Goal: Information Seeking & Learning: Learn about a topic

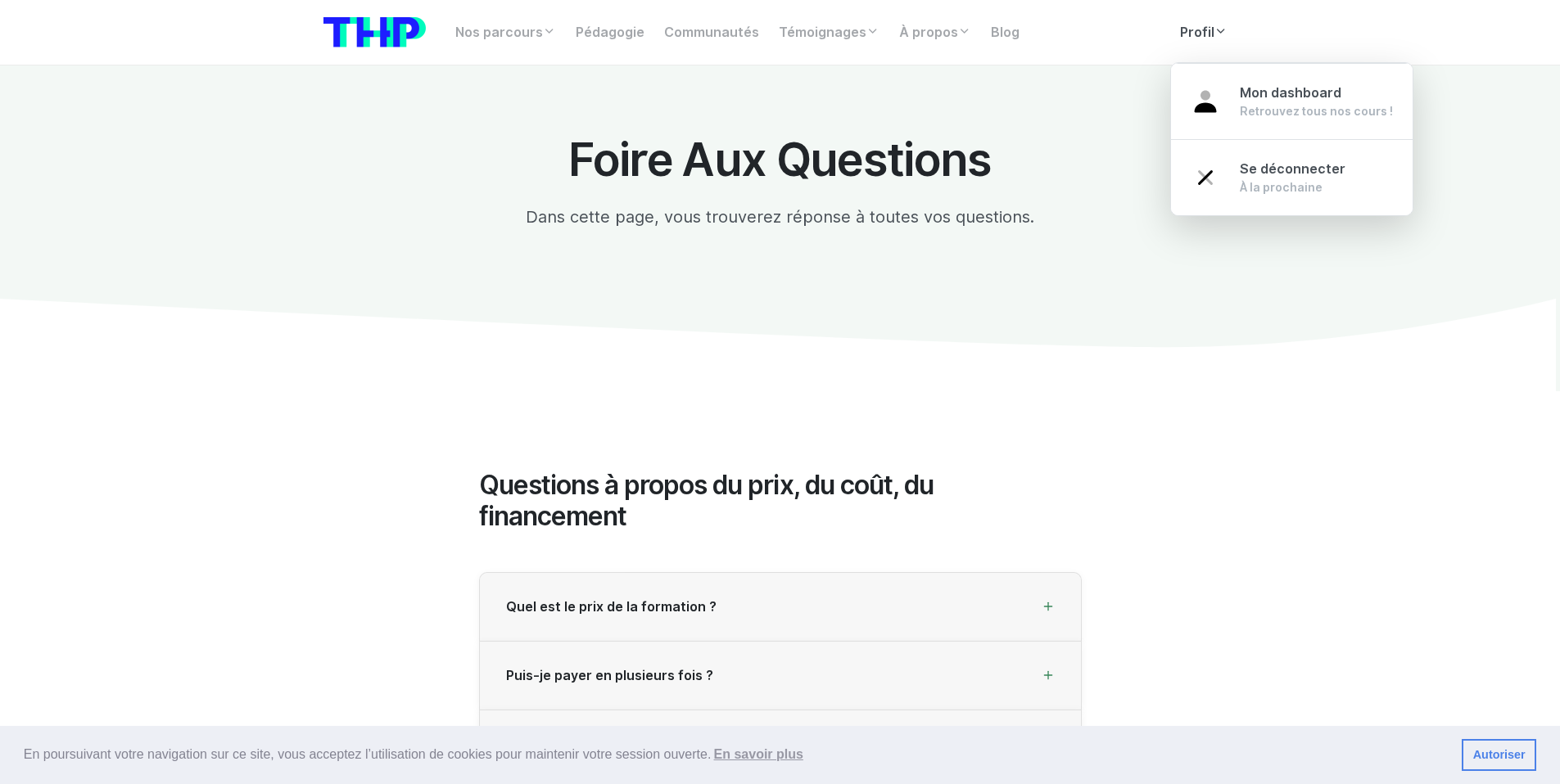
click at [1207, 26] on link "Profil" at bounding box center [1204, 32] width 68 height 32
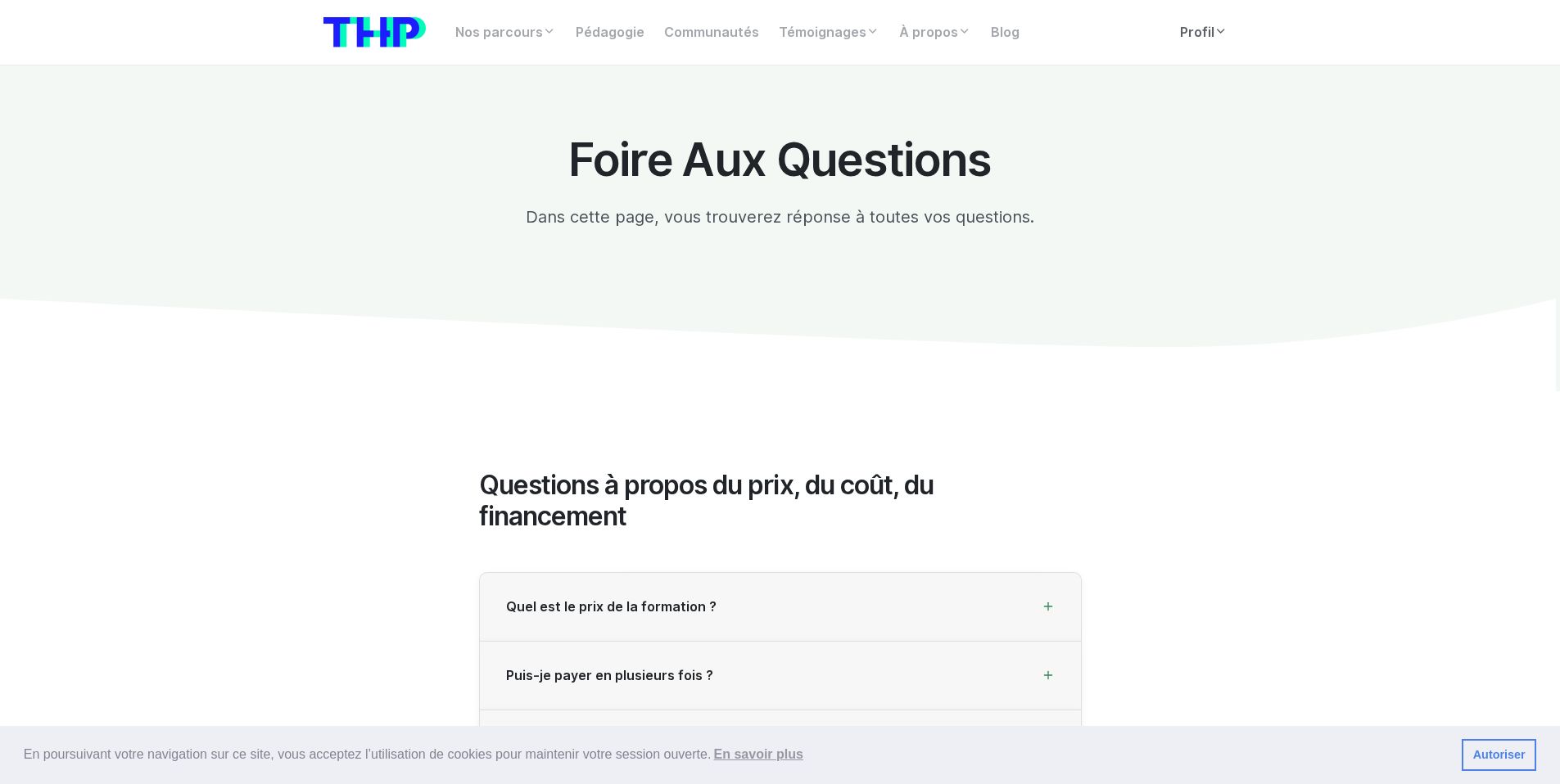
click at [1208, 23] on link "Profil" at bounding box center [1204, 32] width 68 height 32
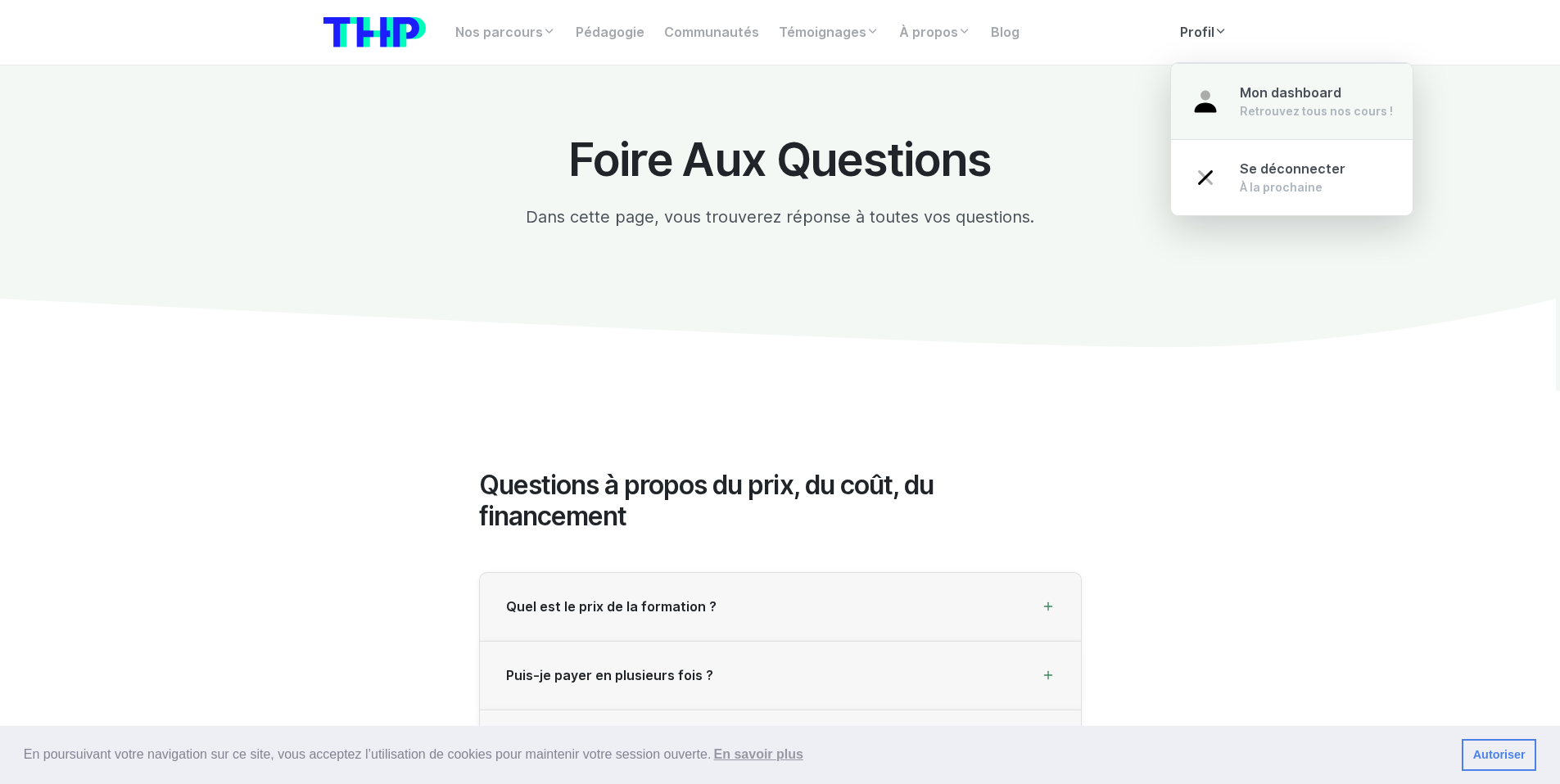
click at [1253, 118] on div "Retrouvez tous nos cours !" at bounding box center [1316, 112] width 153 height 16
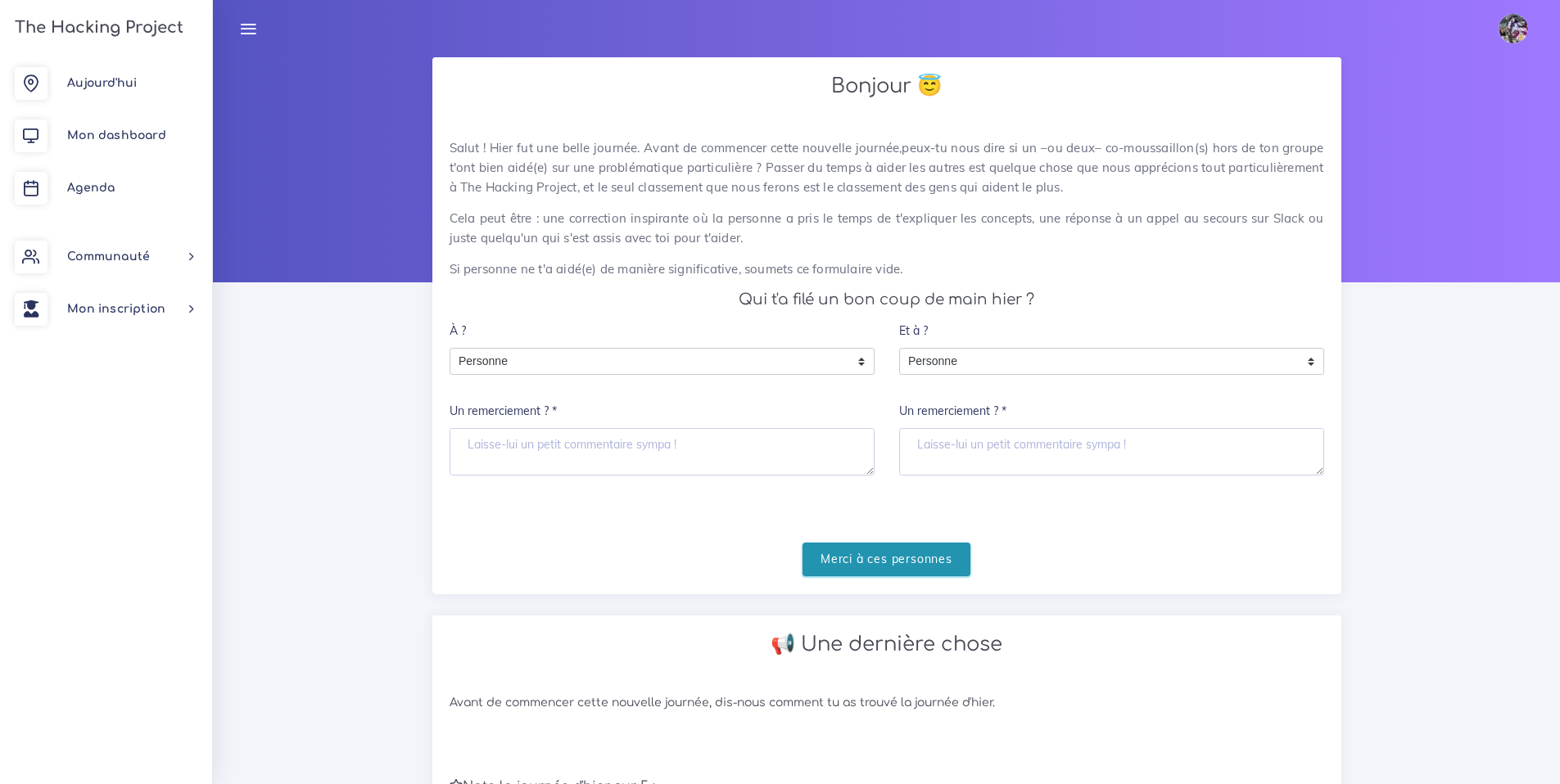
click at [900, 554] on input "Merci à ces personnes" at bounding box center [886, 559] width 167 height 33
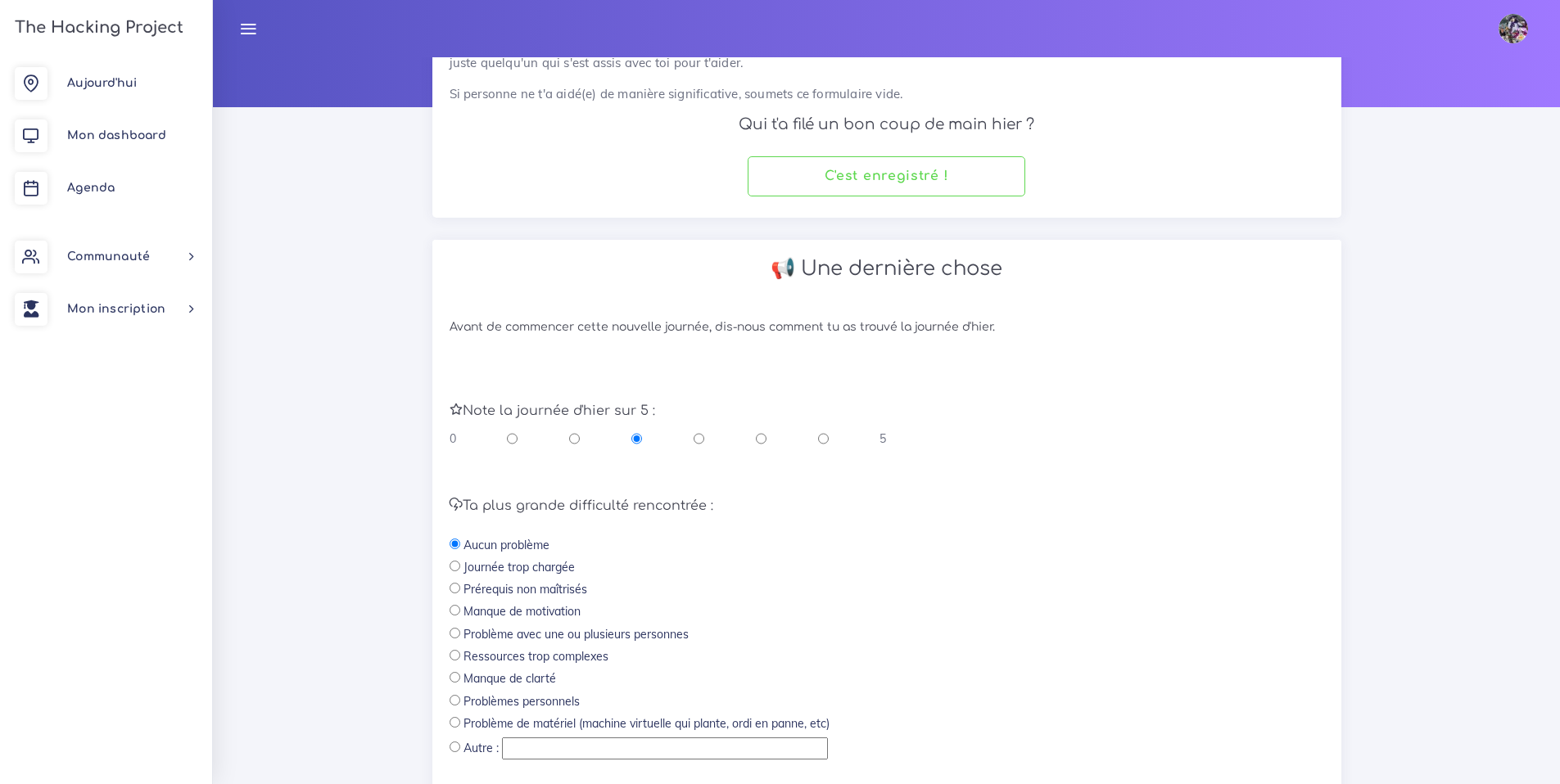
scroll to position [309, 0]
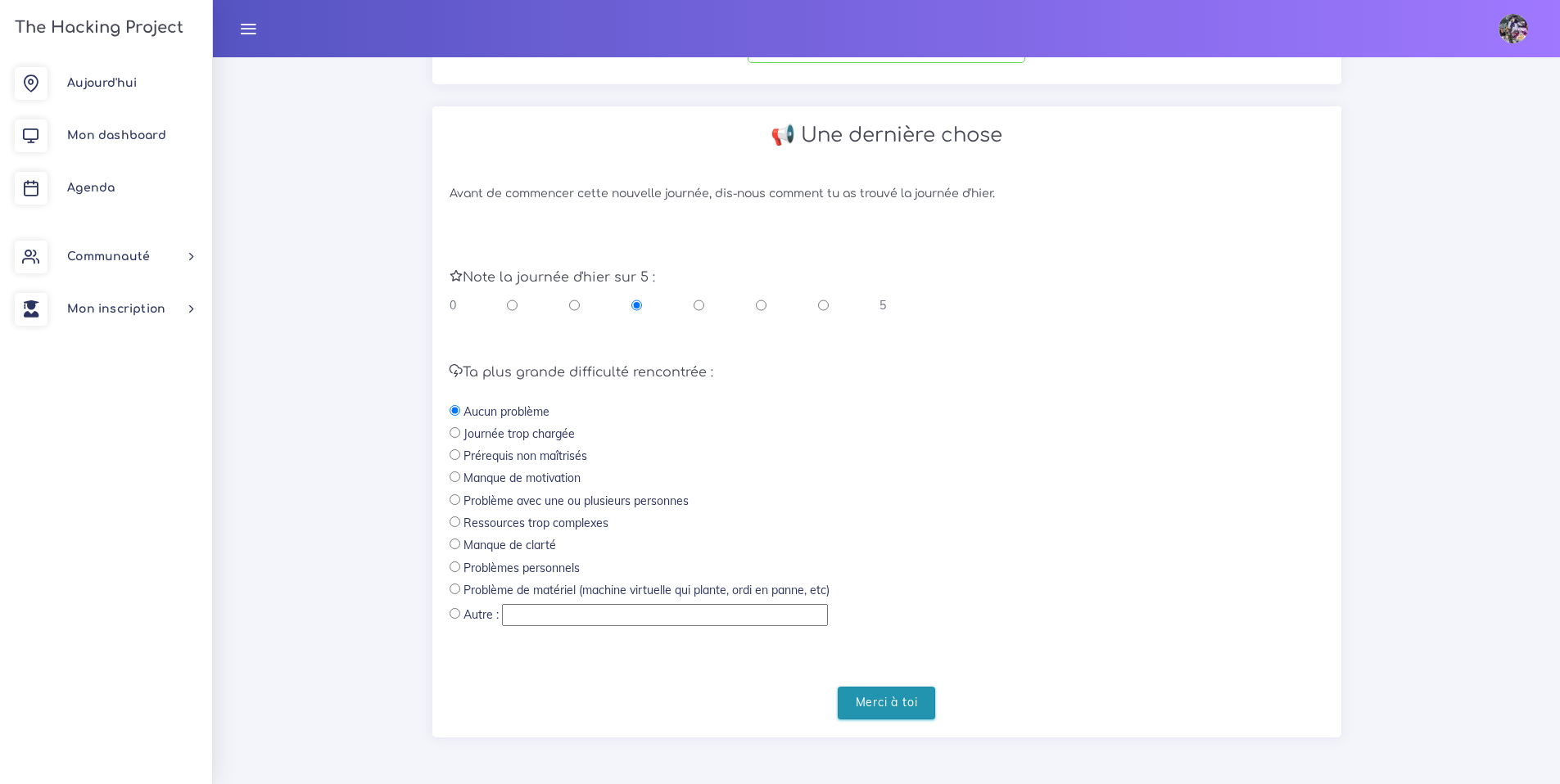
click at [863, 692] on input "Merci à toi" at bounding box center [886, 703] width 98 height 33
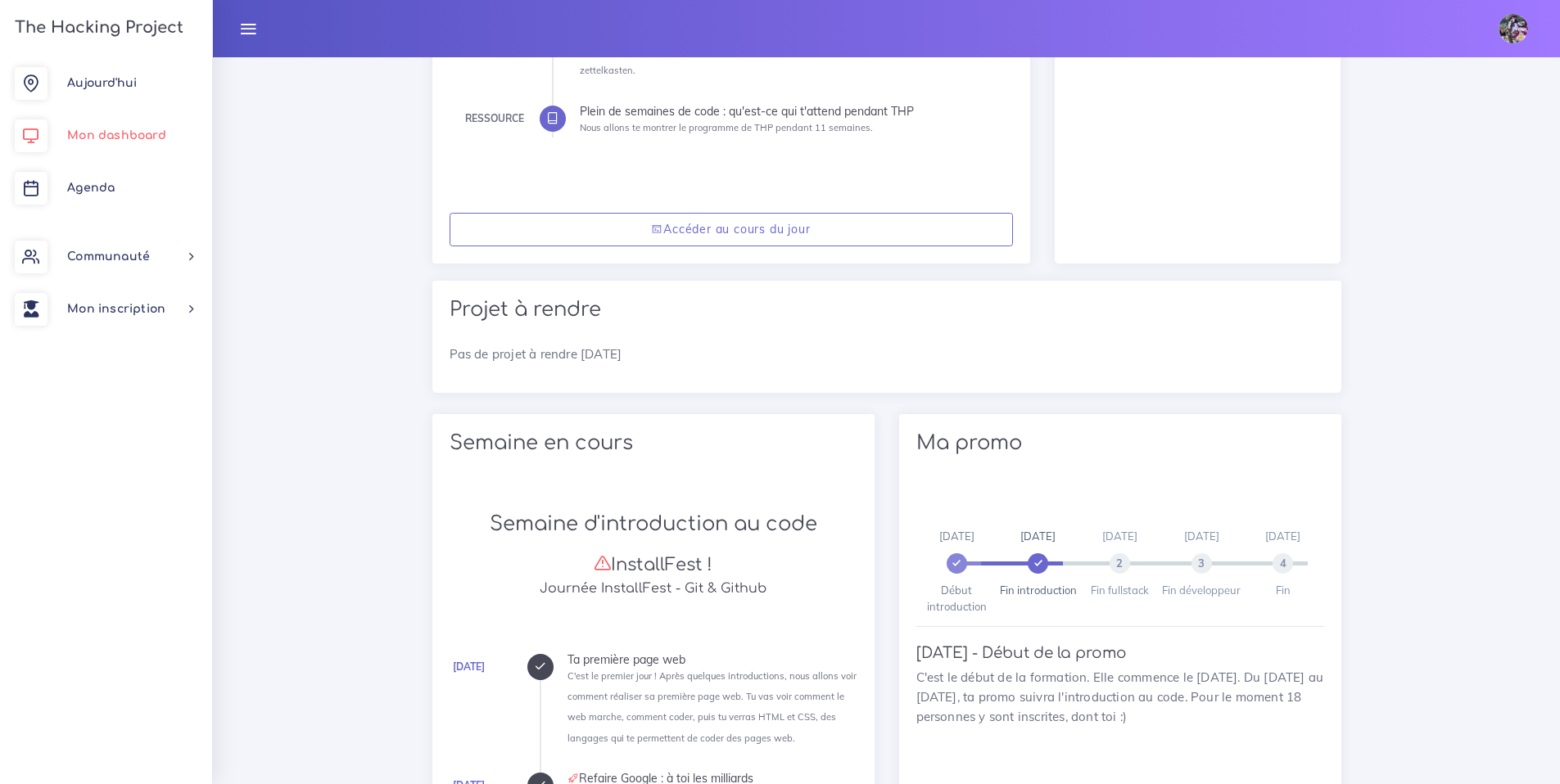
scroll to position [897, 0]
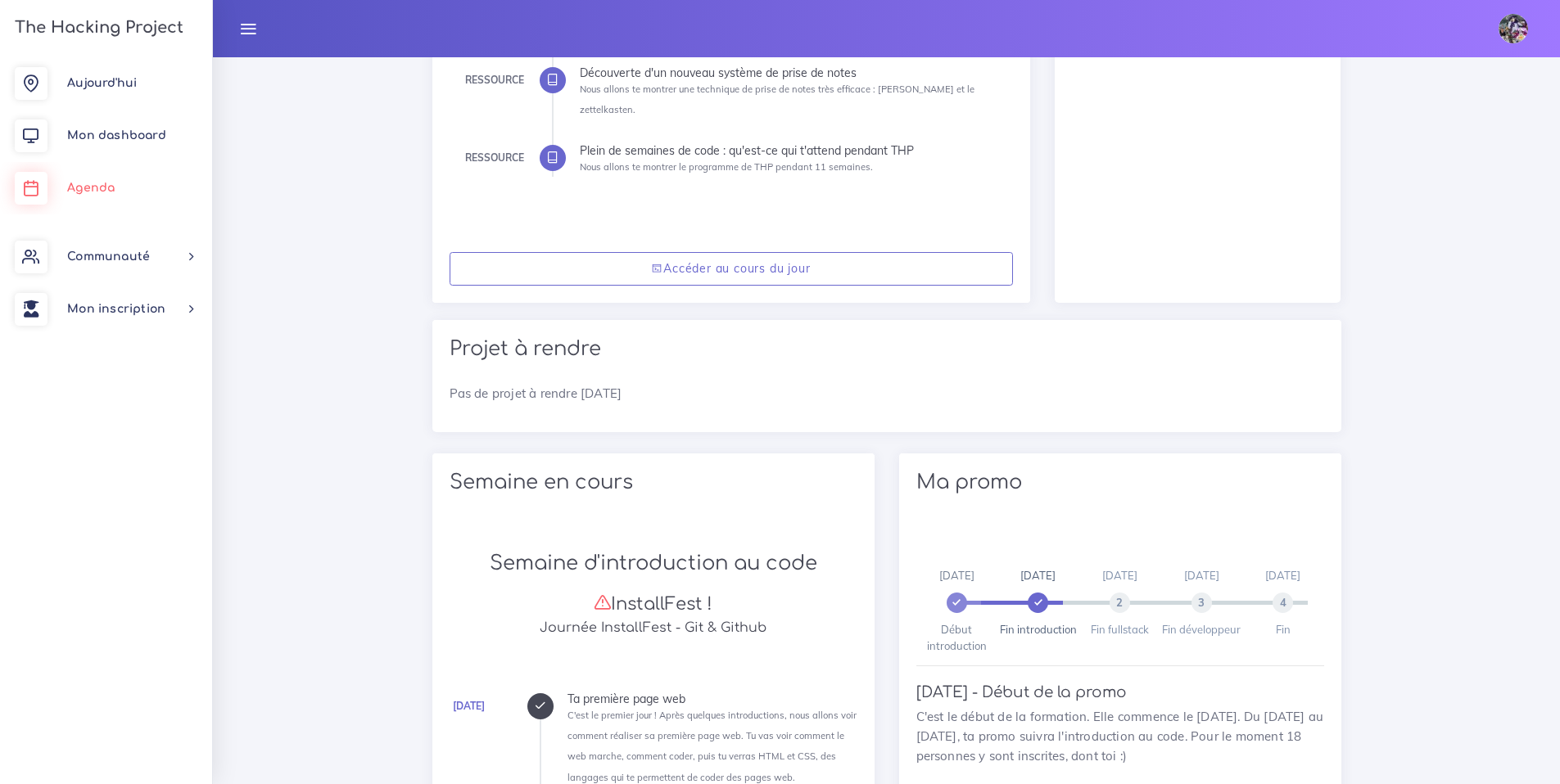
click at [101, 176] on link "Agenda" at bounding box center [106, 188] width 212 height 52
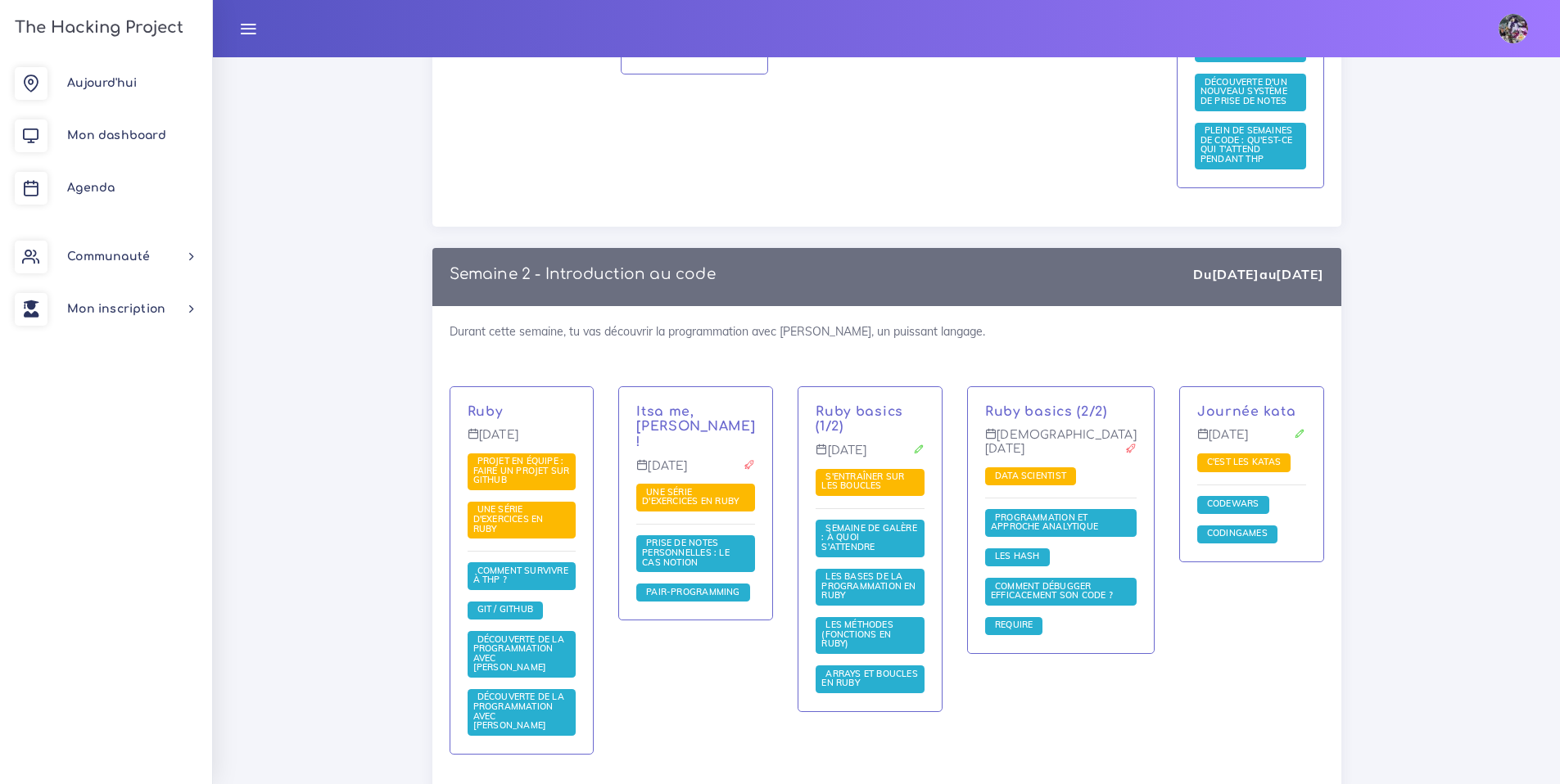
scroll to position [1017, 0]
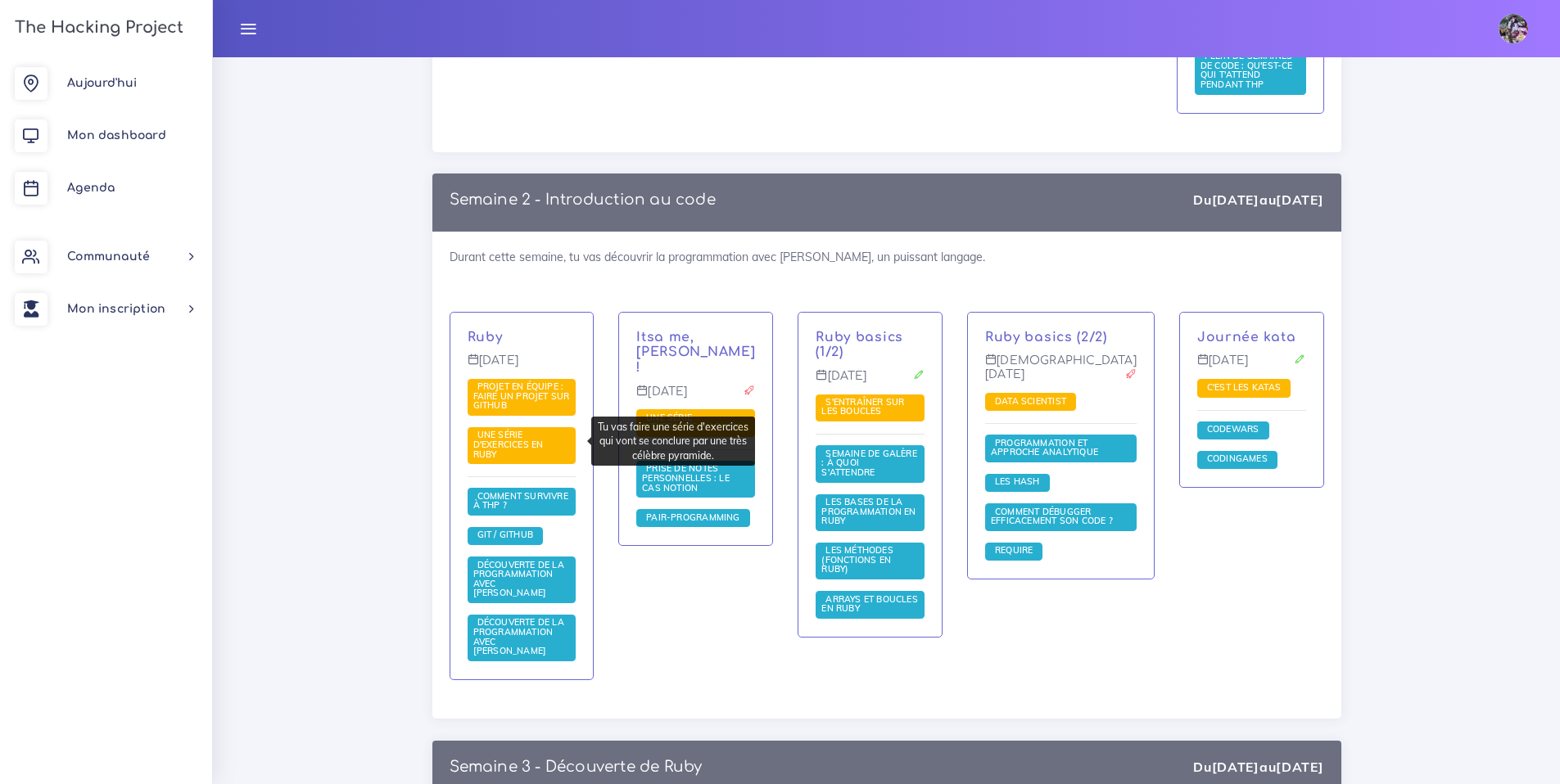
click at [544, 441] on span "Une série d'exercices en Ruby" at bounding box center [509, 445] width 70 height 31
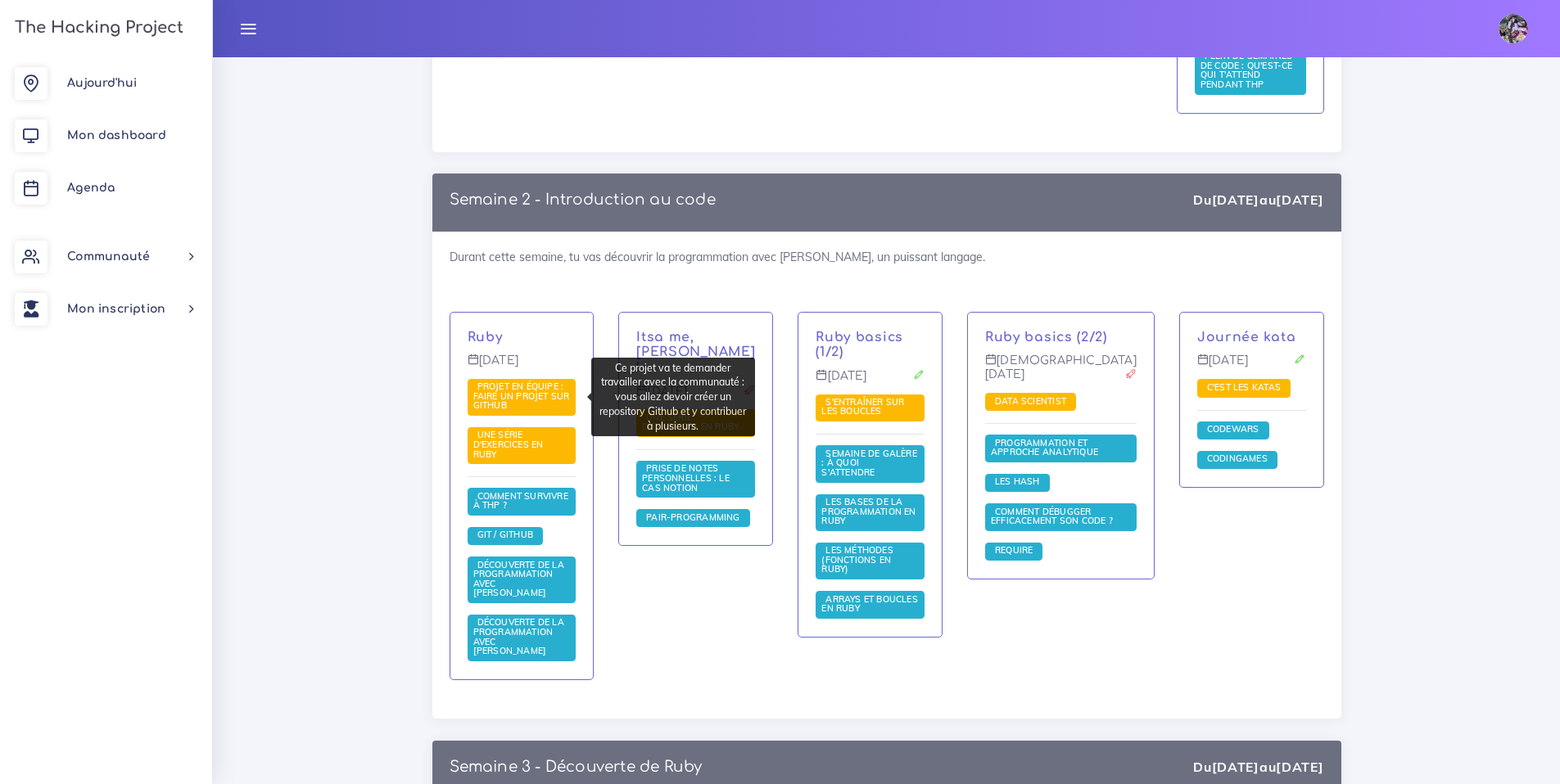
click at [525, 391] on span "Projet en équipe : faire un projet sur Github" at bounding box center [521, 396] width 96 height 31
click at [525, 392] on span "Projet en équipe : faire un projet sur Github" at bounding box center [521, 396] width 96 height 31
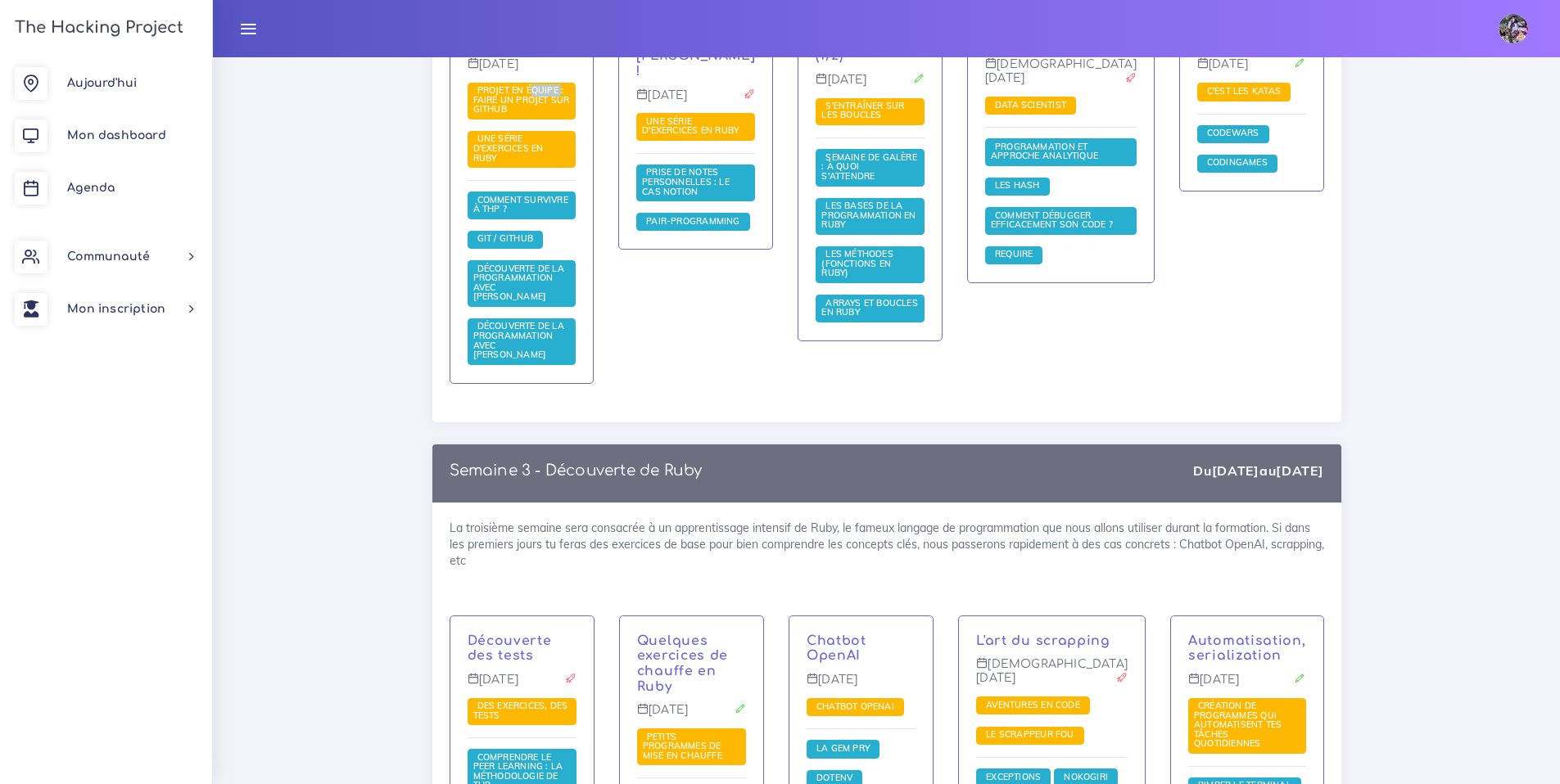
scroll to position [1386, 0]
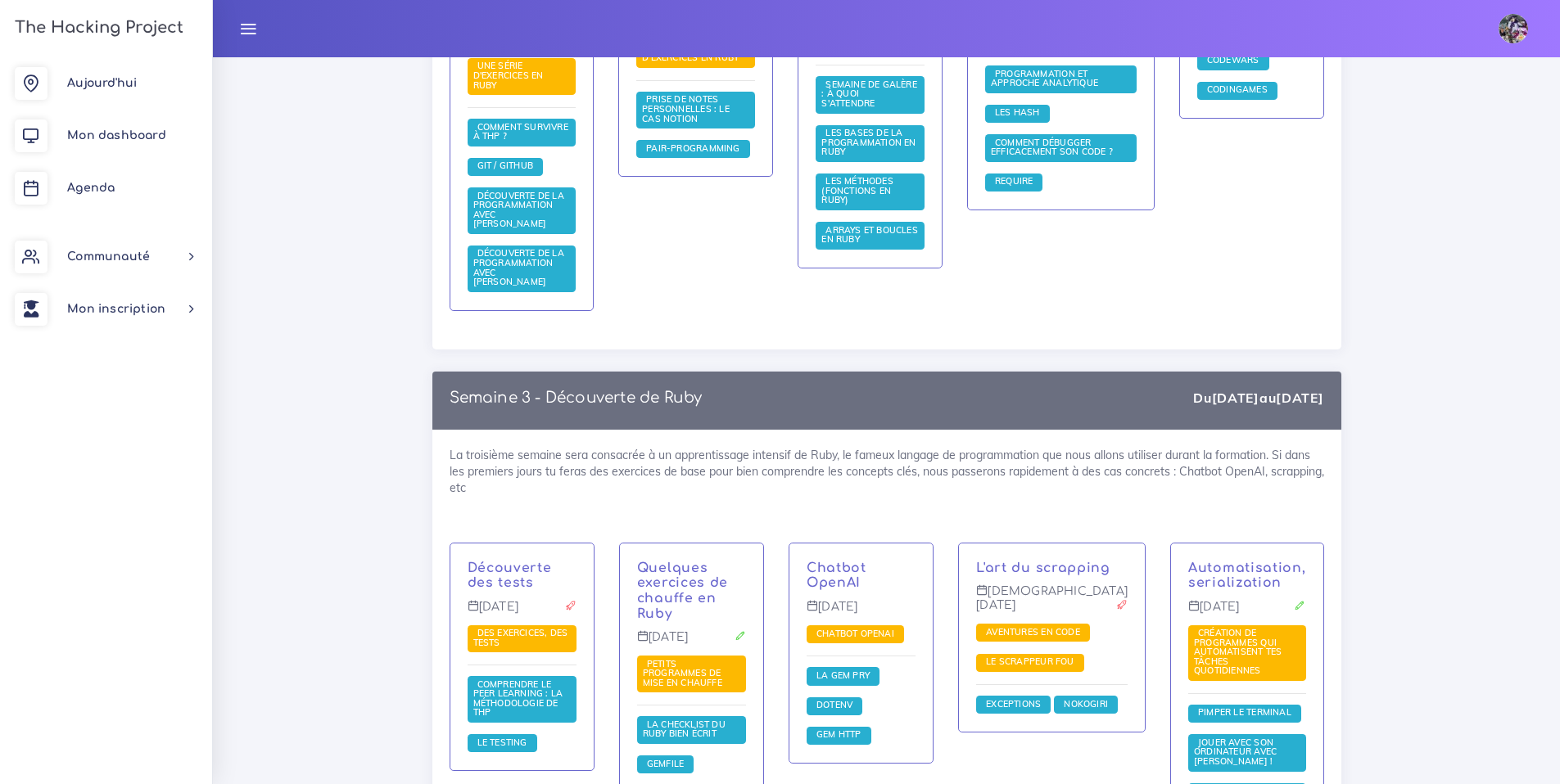
click at [485, 563] on div "Découverte des tests [DATE] Des exercices, des tests Comprendre le peer learnin…" at bounding box center [521, 657] width 143 height 228
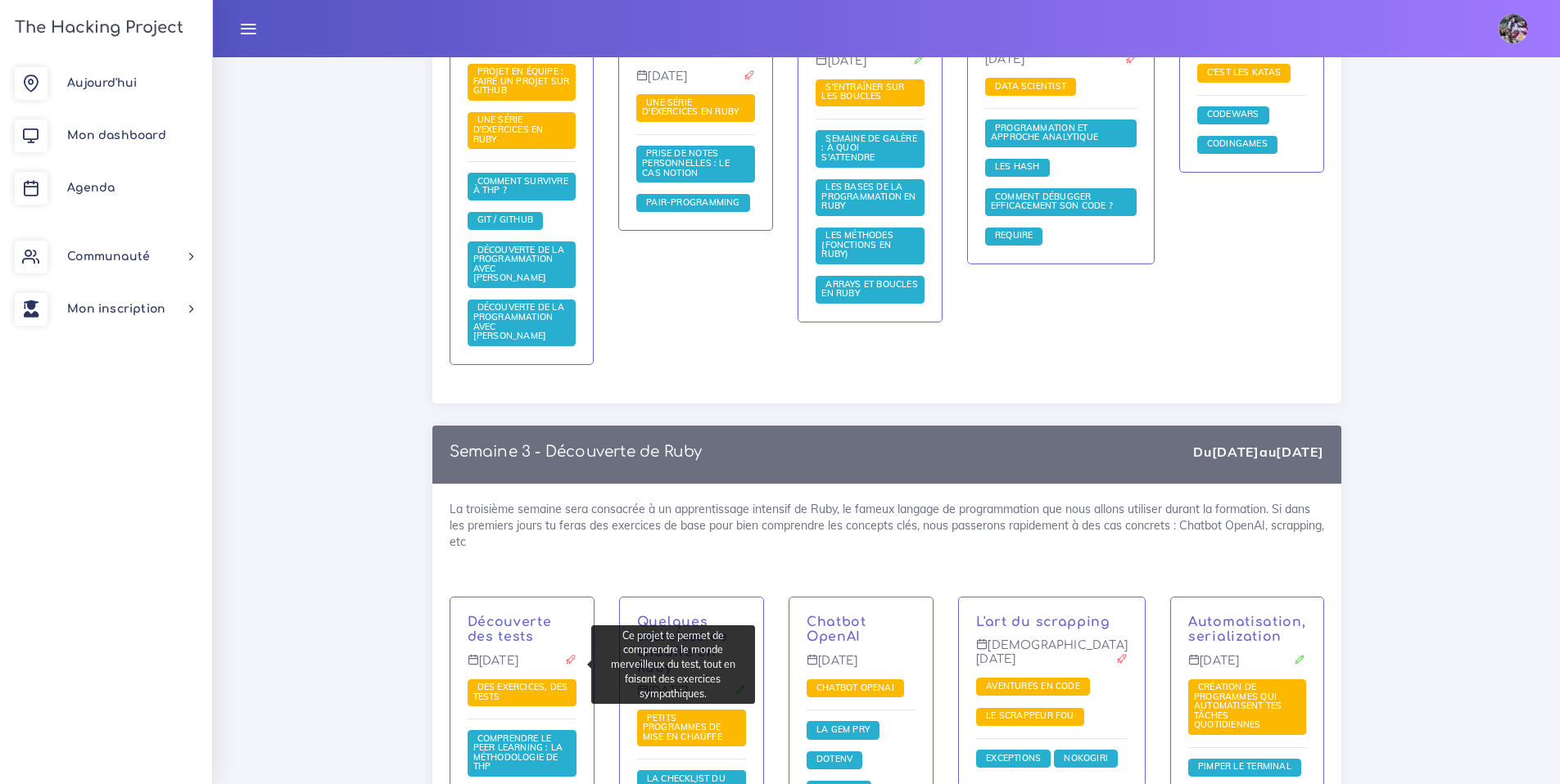
scroll to position [1079, 0]
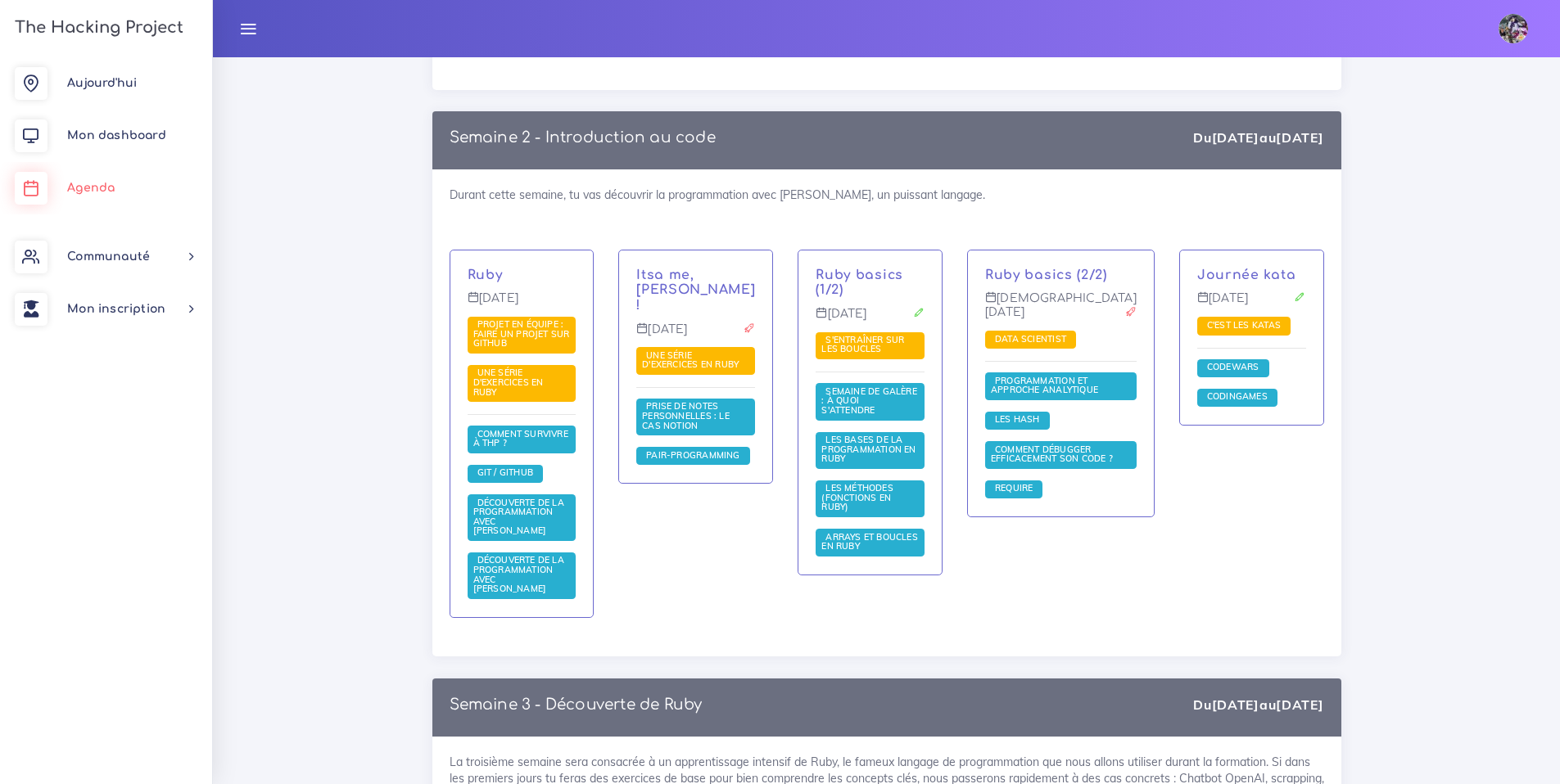
click at [95, 188] on span "Agenda" at bounding box center [91, 188] width 48 height 13
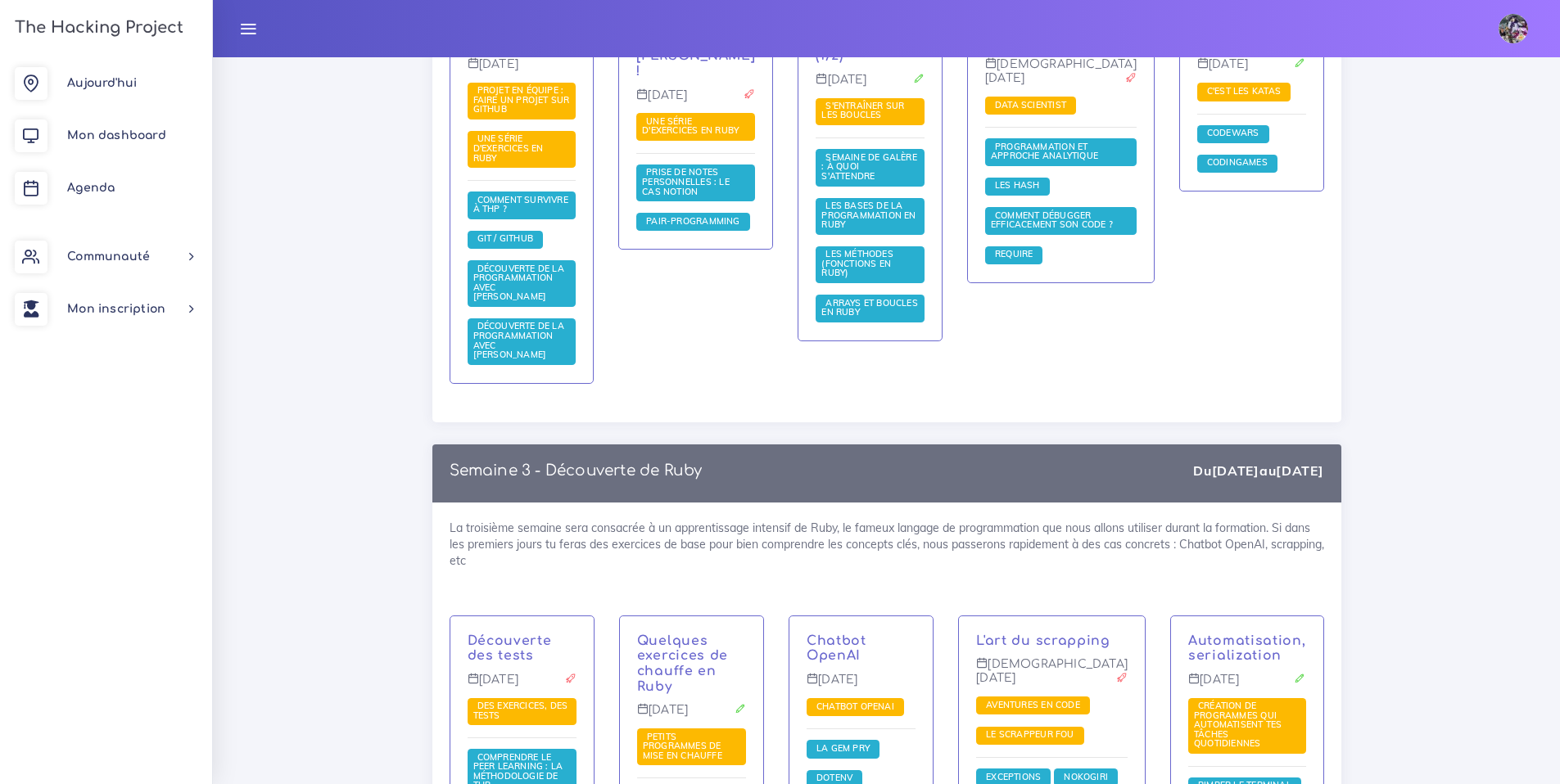
scroll to position [1316, 0]
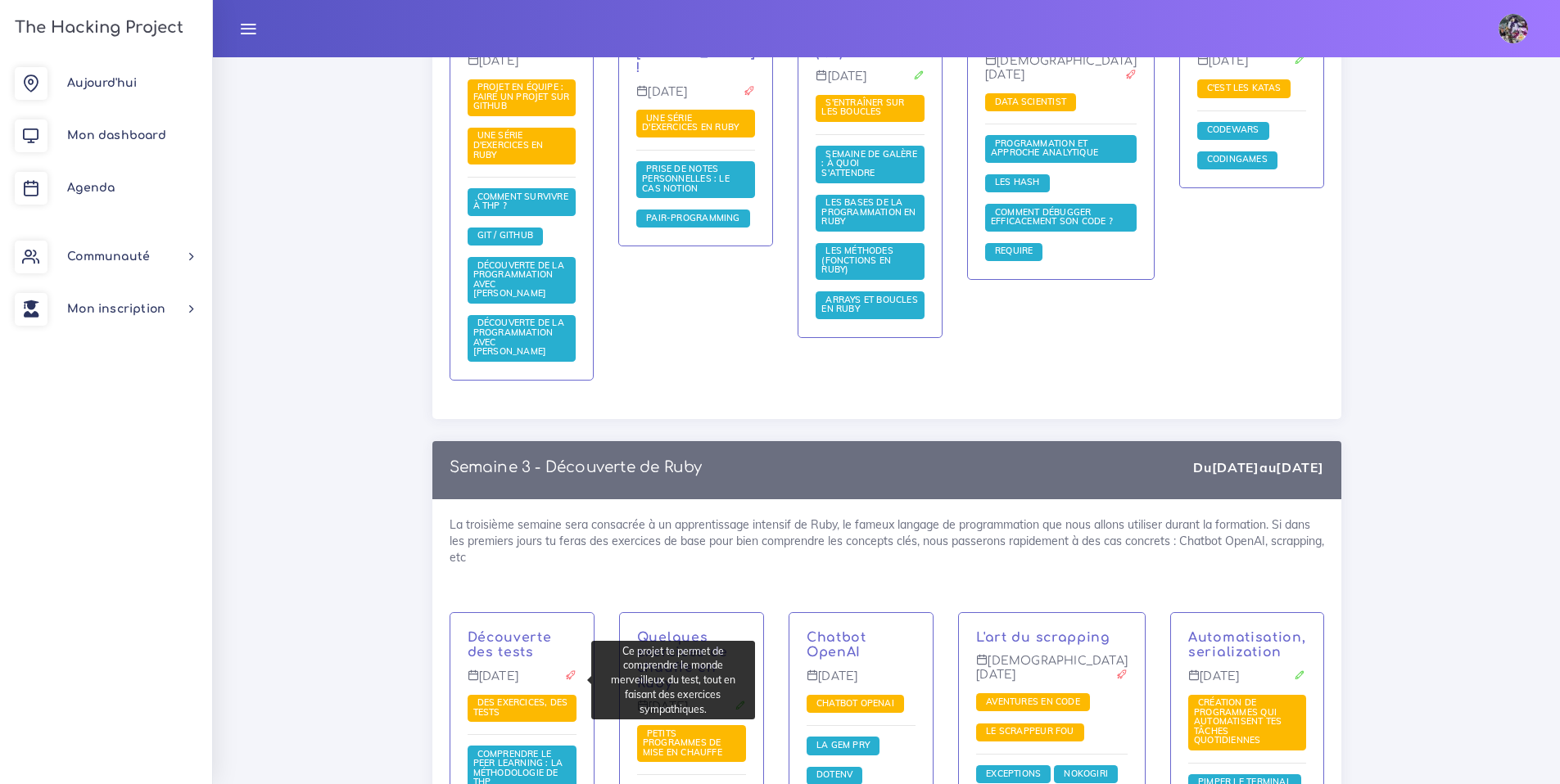
click at [512, 695] on span "Des exercices, des tests" at bounding box center [521, 708] width 109 height 28
click at [513, 695] on span "Des exercices, des tests" at bounding box center [521, 708] width 109 height 28
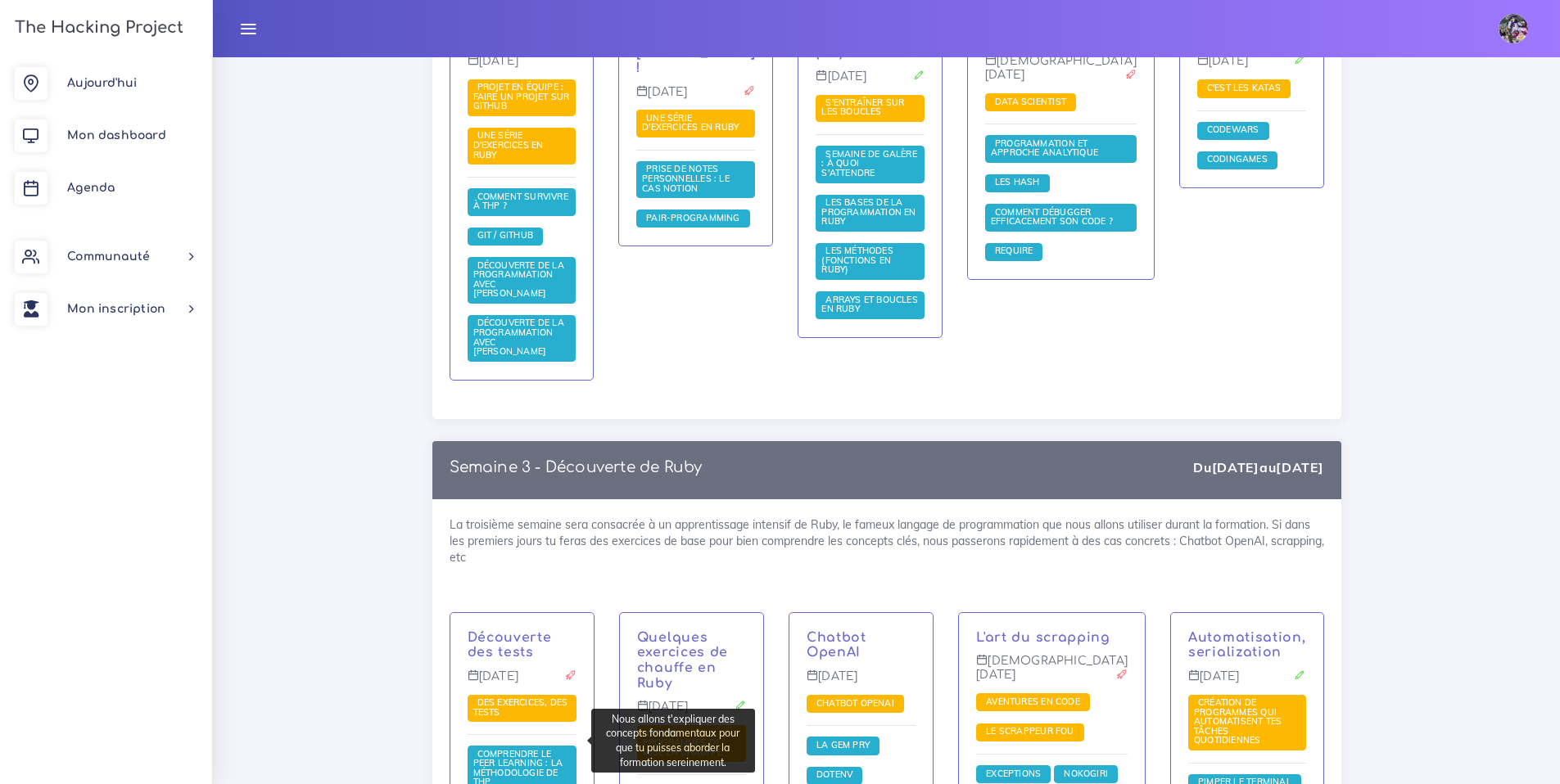
click at [517, 749] on span "Comprendre le peer learning : la méthodologie de THP" at bounding box center [521, 770] width 109 height 47
click at [517, 749] on span "Comprendre le peer learning : la méthodologie de THP" at bounding box center [518, 768] width 90 height 41
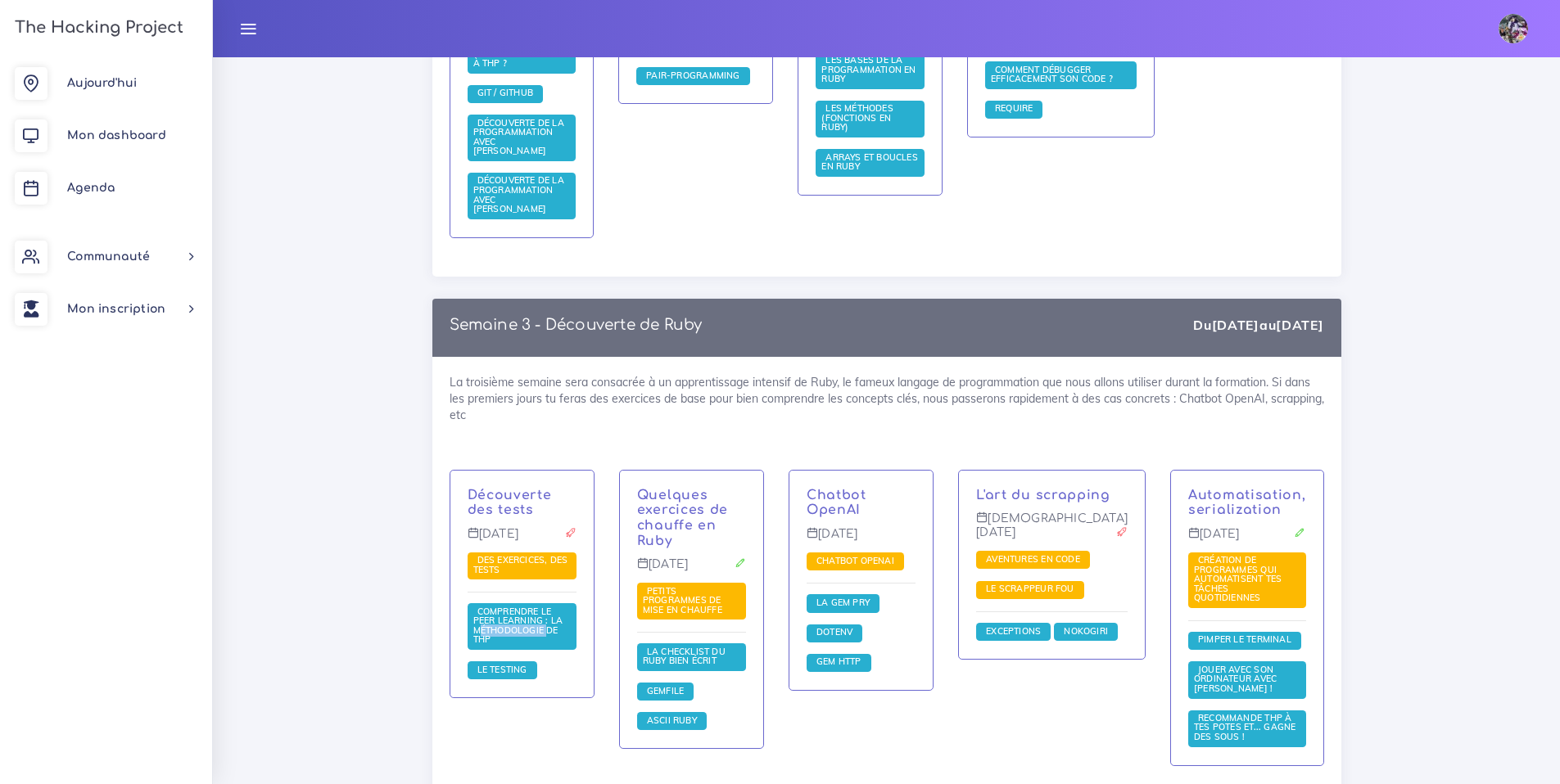
scroll to position [1461, 0]
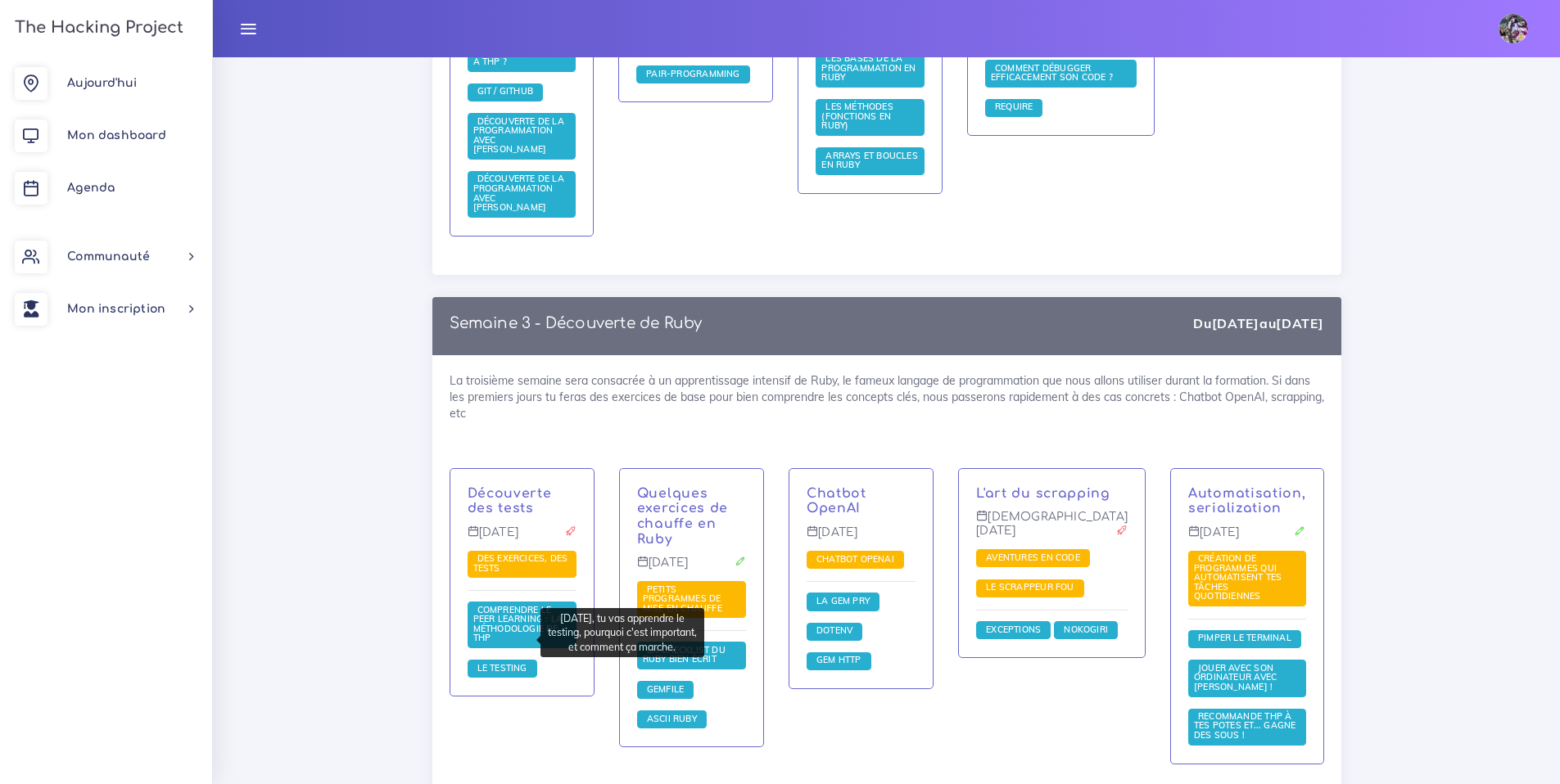
drag, startPoint x: 502, startPoint y: 644, endPoint x: 509, endPoint y: 652, distance: 10.6
click at [502, 662] on span "Le testing" at bounding box center [502, 668] width 59 height 12
click at [509, 662] on div "Découverte des tests [DATE] Des exercices, des tests Comprendre le peer learnin…" at bounding box center [521, 582] width 143 height 228
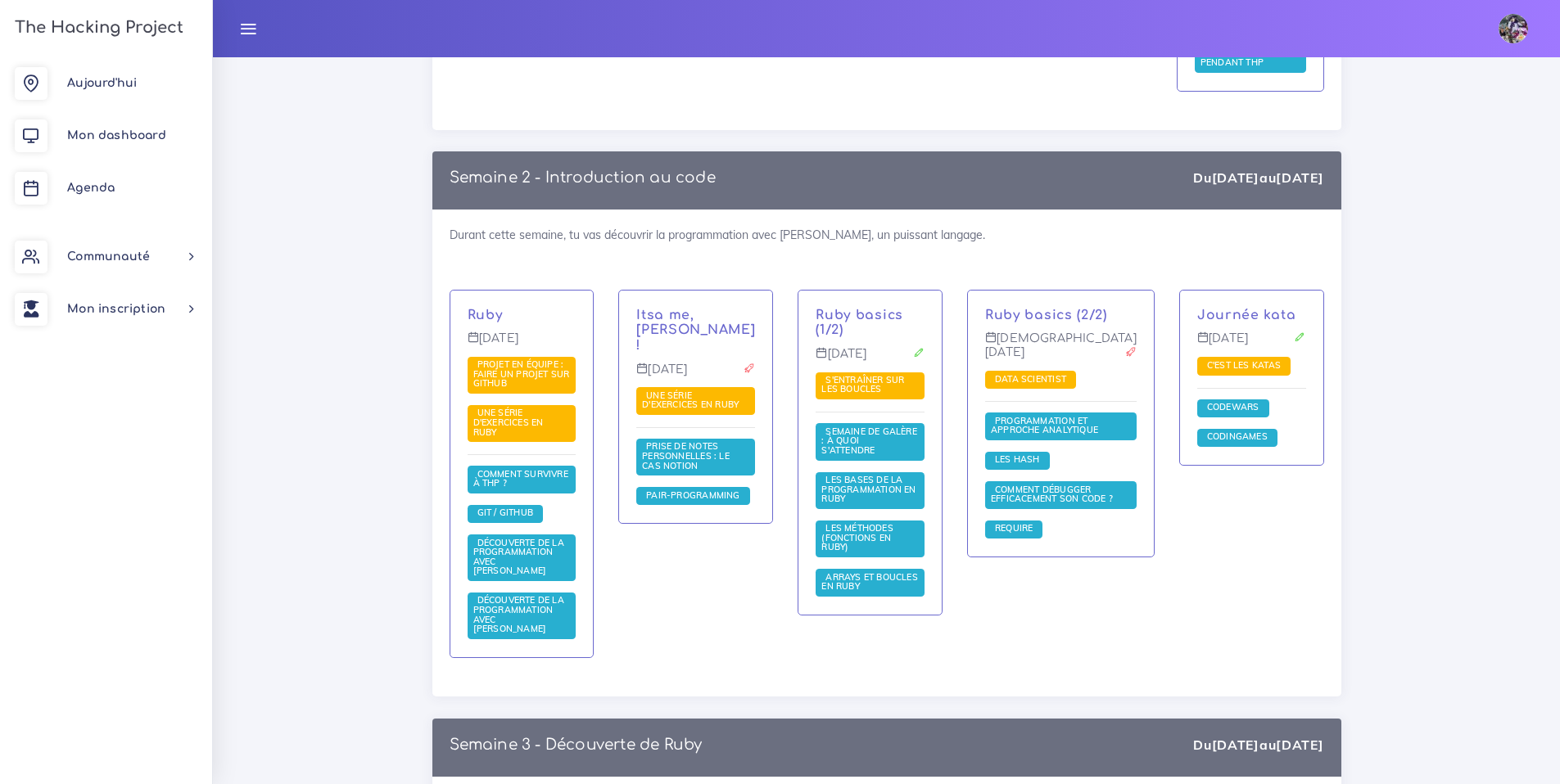
scroll to position [933, 0]
